Goal: Task Accomplishment & Management: Use online tool/utility

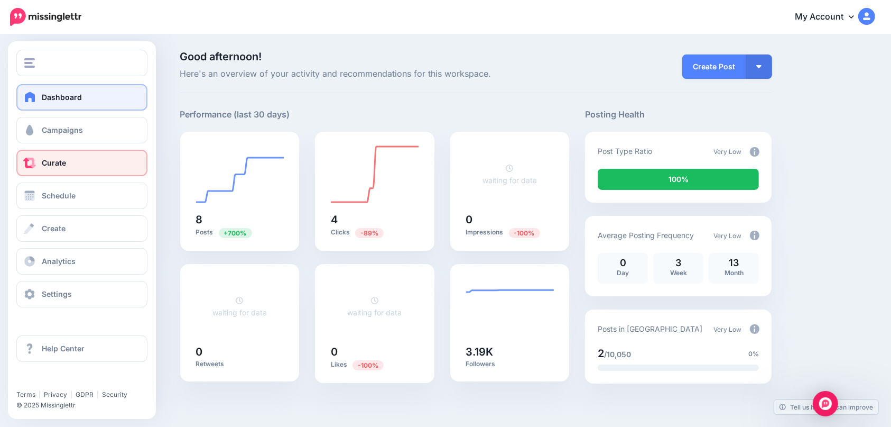
click at [49, 169] on link "Curate" at bounding box center [81, 163] width 131 height 26
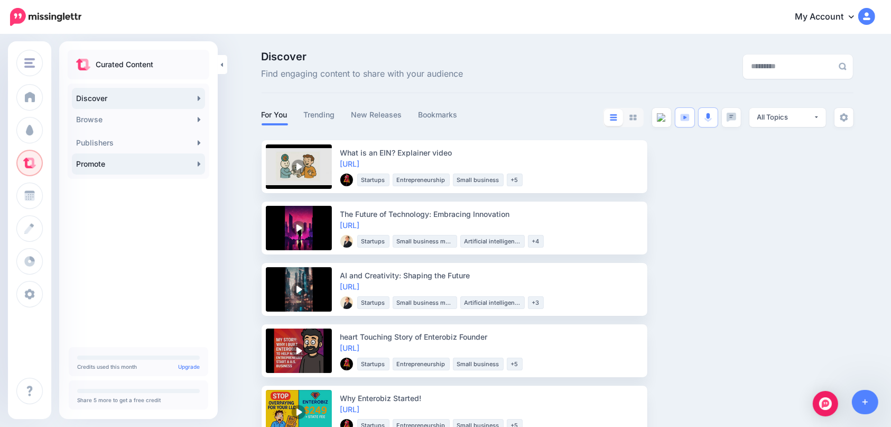
click at [125, 164] on link "Promote" at bounding box center [138, 163] width 133 height 21
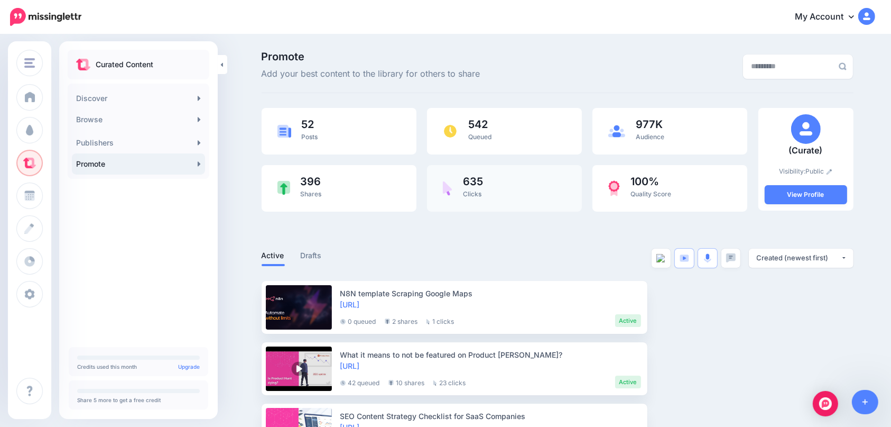
click at [494, 189] on div "635 Clicks" at bounding box center [504, 188] width 155 height 47
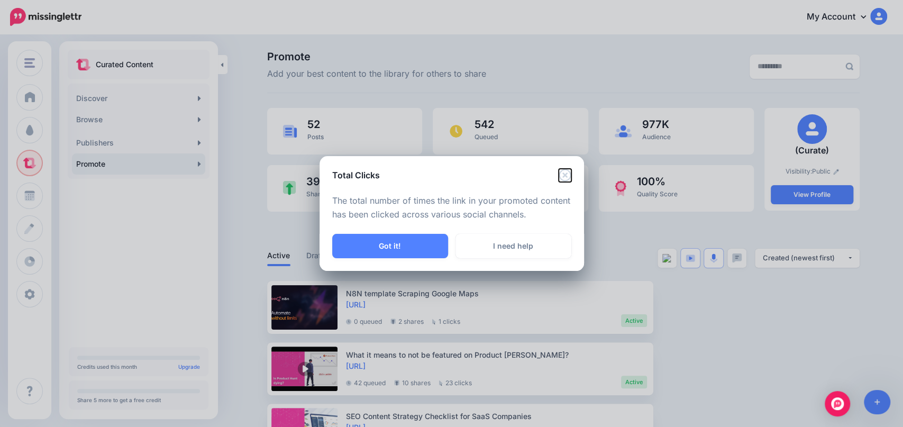
click at [564, 169] on icon "Close" at bounding box center [564, 175] width 12 height 12
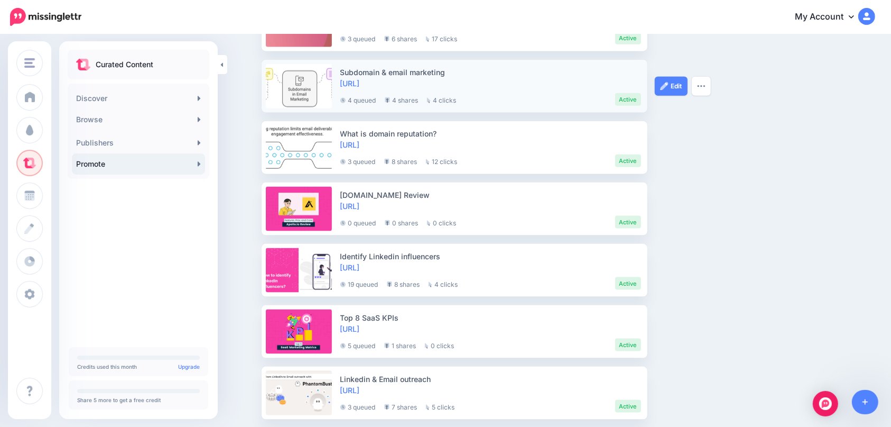
scroll to position [1384, 0]
